Goal: Task Accomplishment & Management: Manage account settings

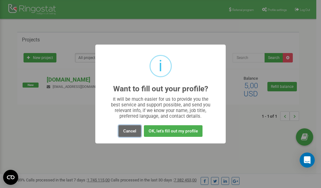
click at [130, 133] on button "Cancel" at bounding box center [130, 131] width 23 height 12
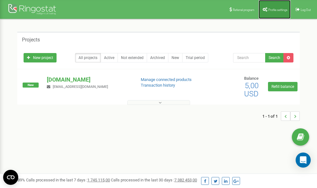
click at [275, 10] on span "Profile settings" at bounding box center [277, 9] width 19 height 3
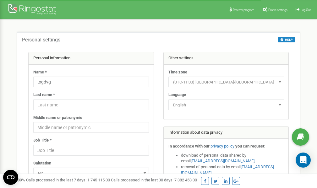
scroll to position [31, 0]
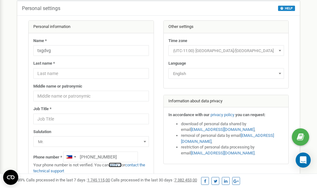
click at [117, 165] on link "verify it" at bounding box center [115, 165] width 13 height 5
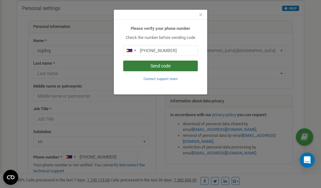
click at [168, 66] on button "Send code" at bounding box center [160, 66] width 75 height 11
